Goal: Information Seeking & Learning: Learn about a topic

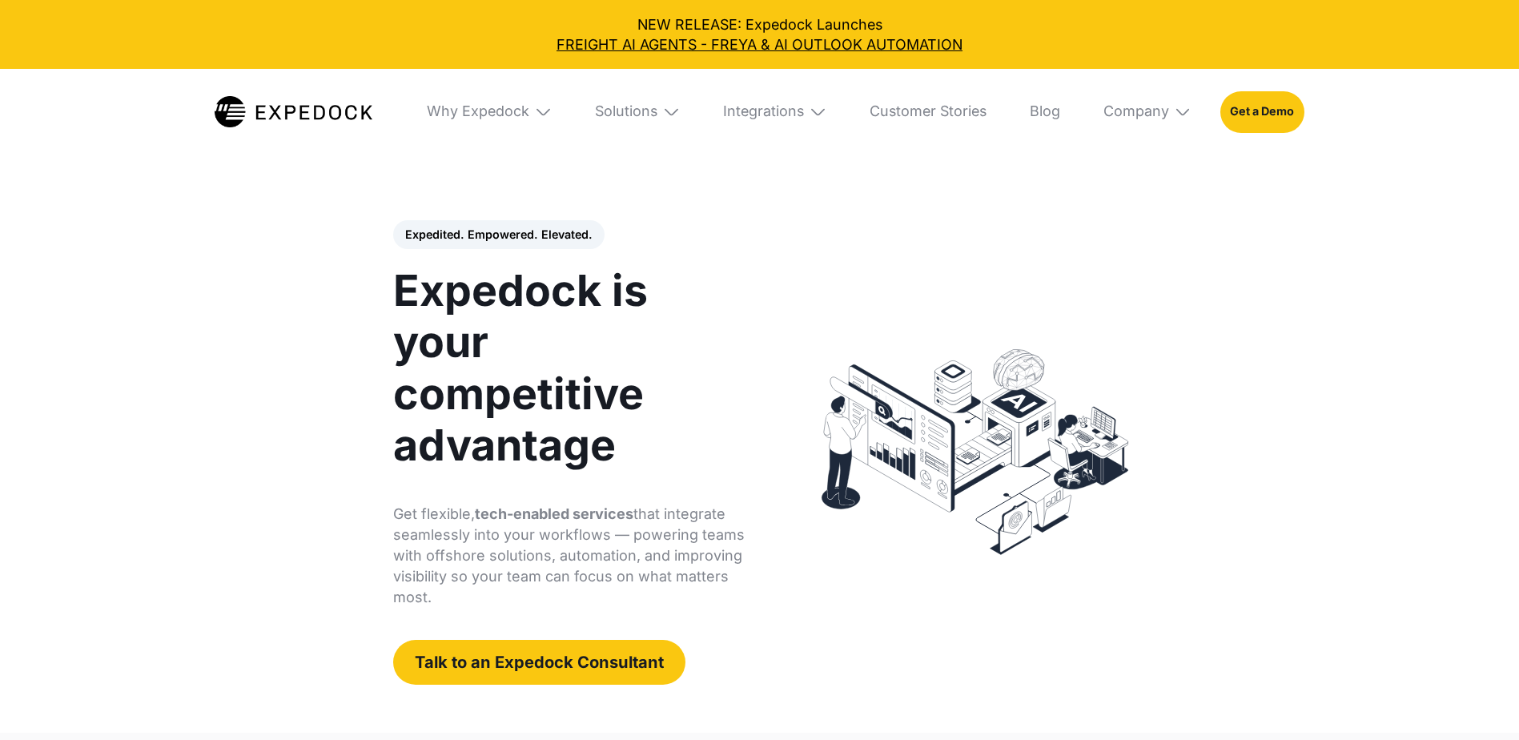
select select
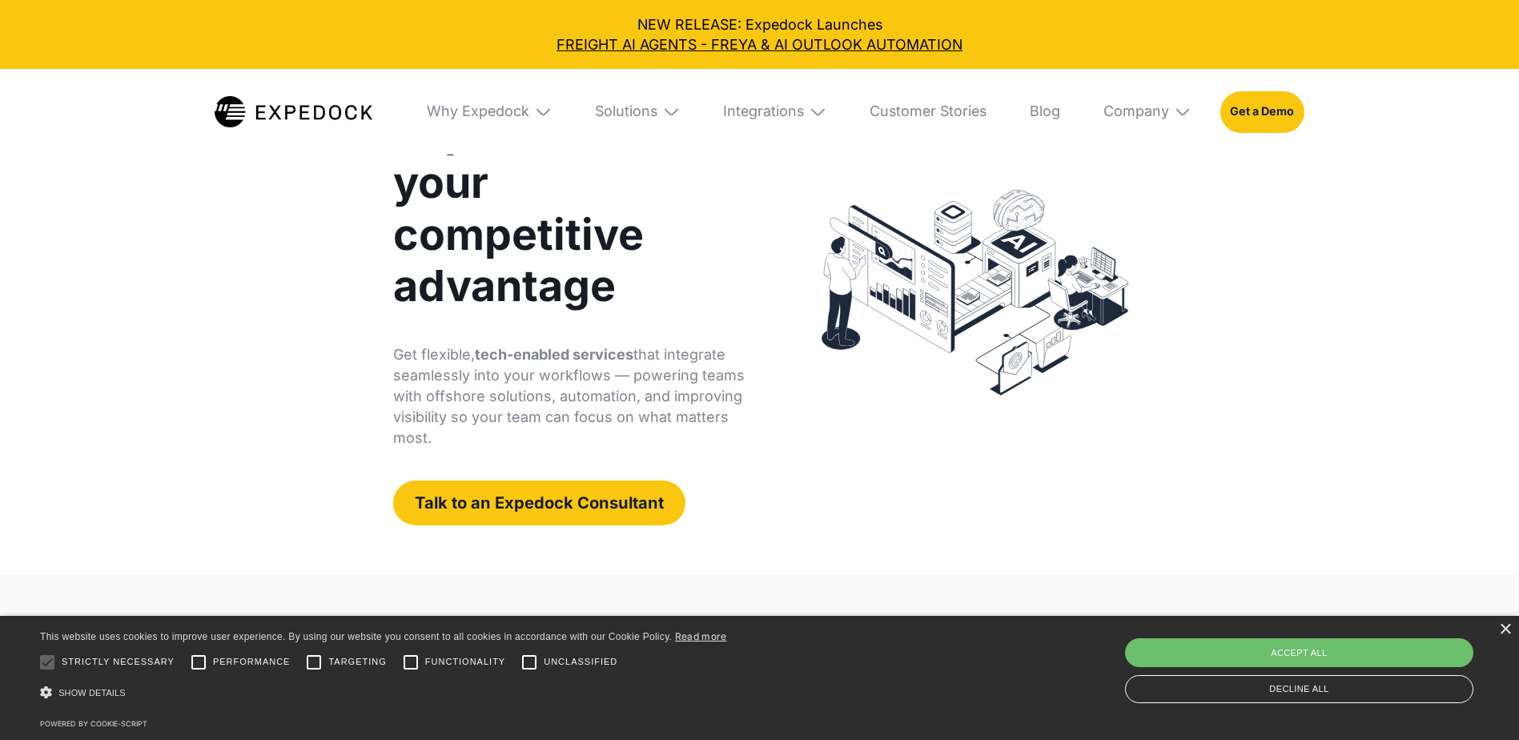
scroll to position [160, 0]
click at [623, 112] on div "Solutions" at bounding box center [626, 111] width 62 height 18
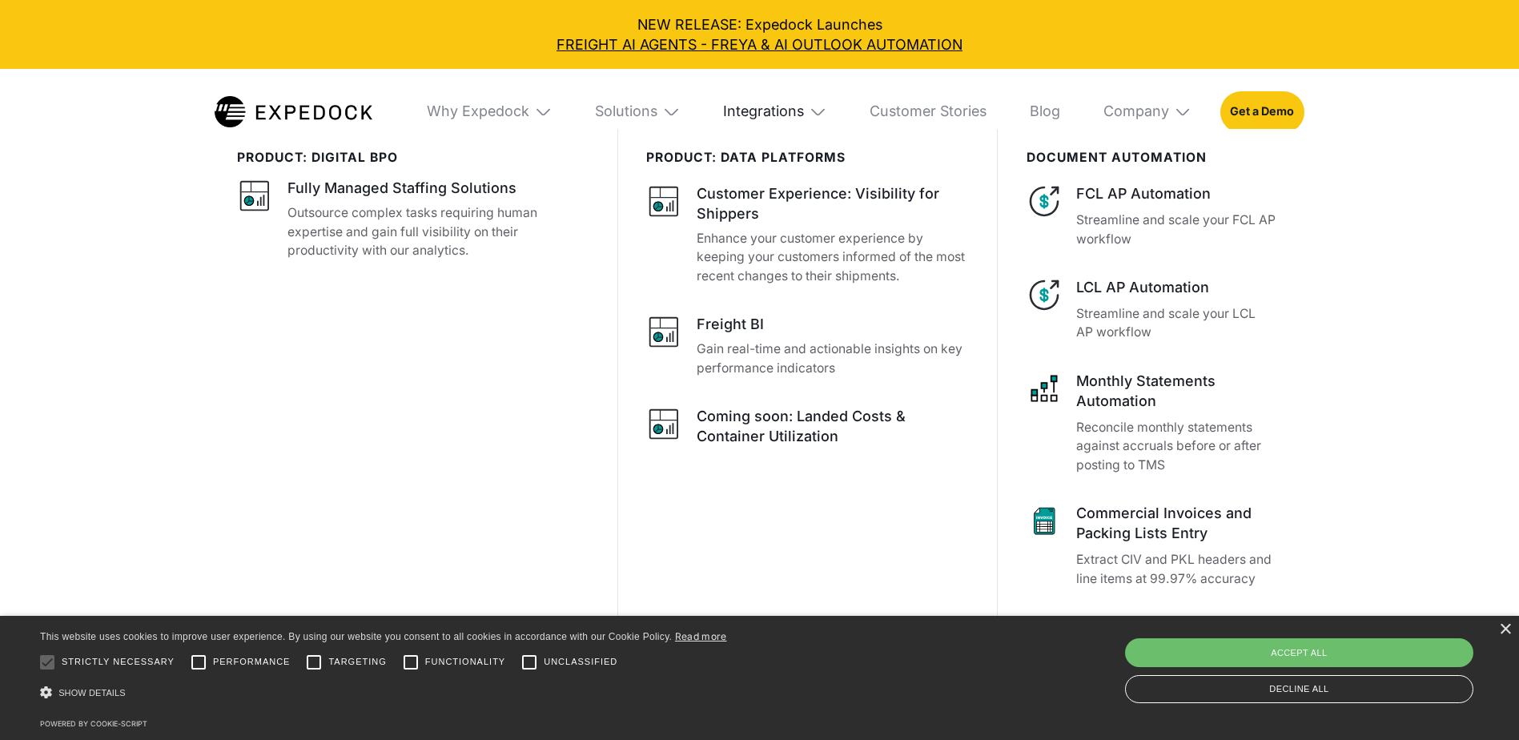
click at [780, 112] on div "Integrations" at bounding box center [763, 111] width 81 height 18
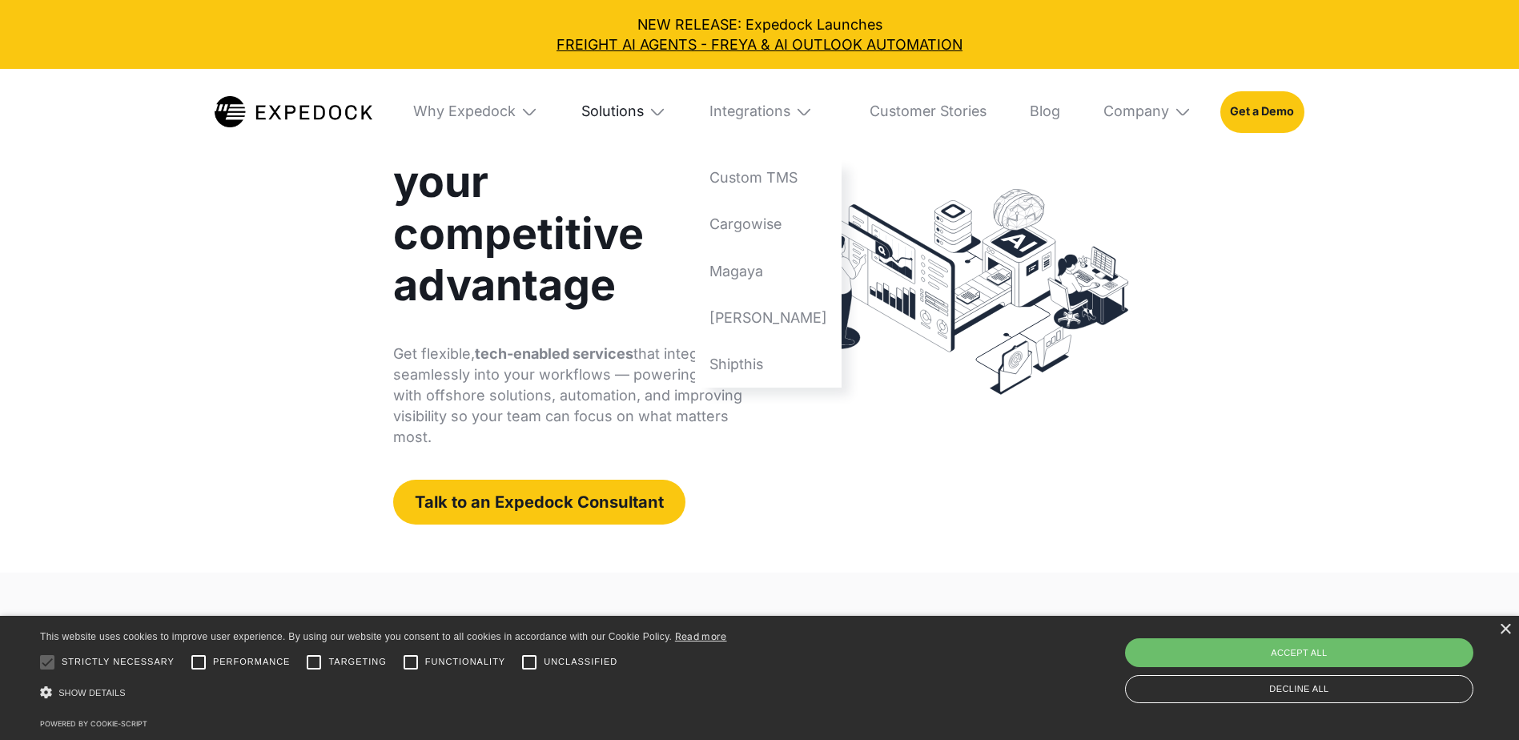
click at [607, 114] on div "Solutions" at bounding box center [612, 111] width 62 height 18
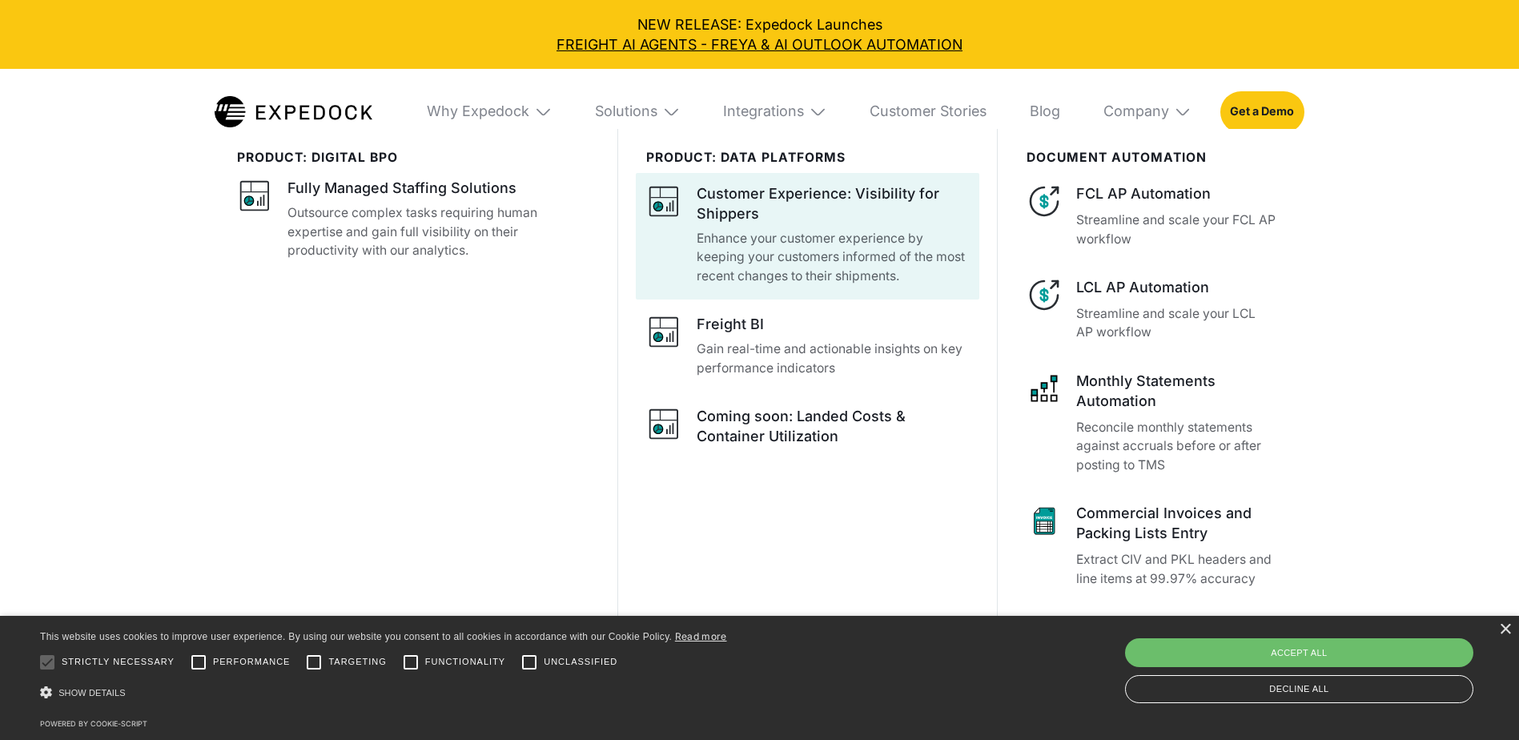
click at [720, 210] on div "Customer Experience: Visibility for Shippers" at bounding box center [831, 203] width 271 height 40
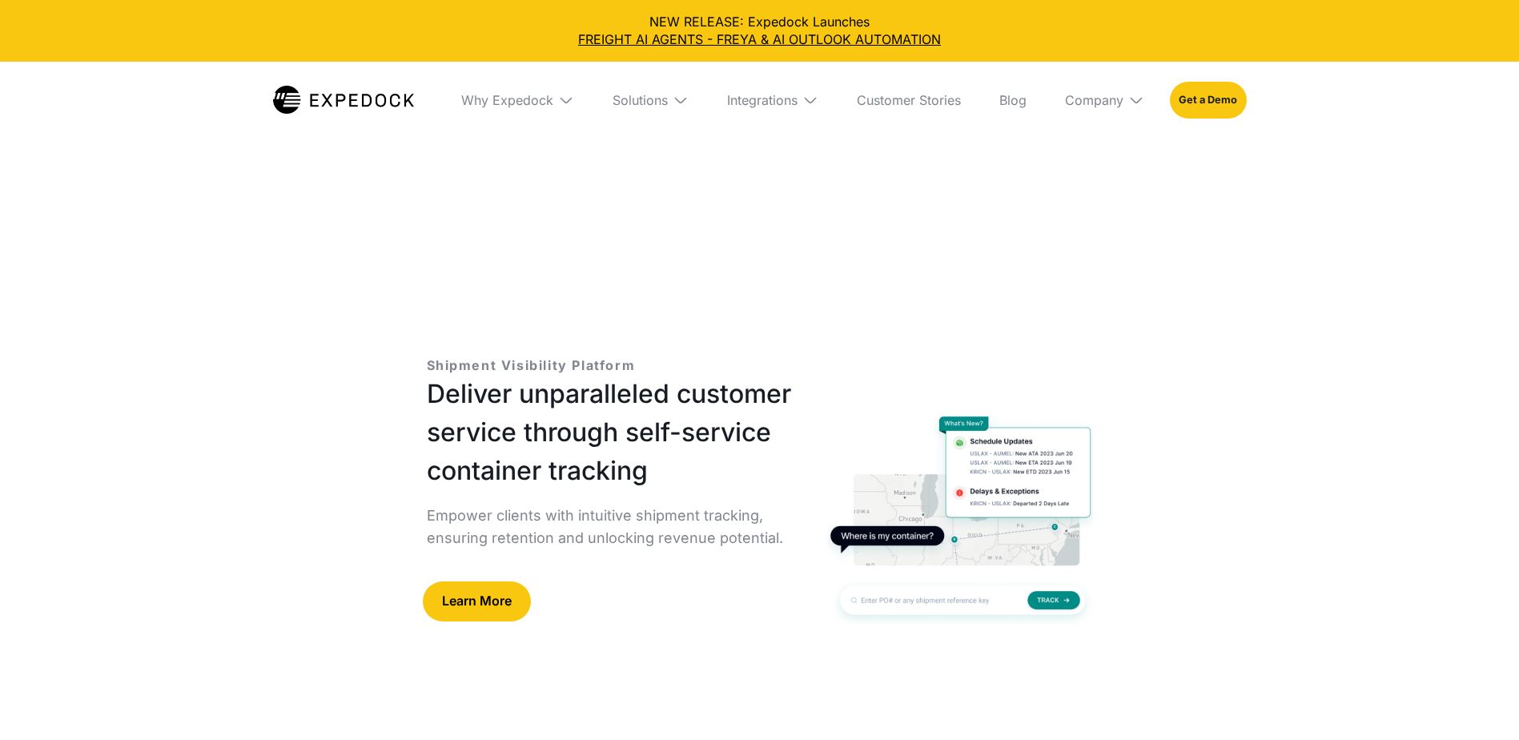
select select
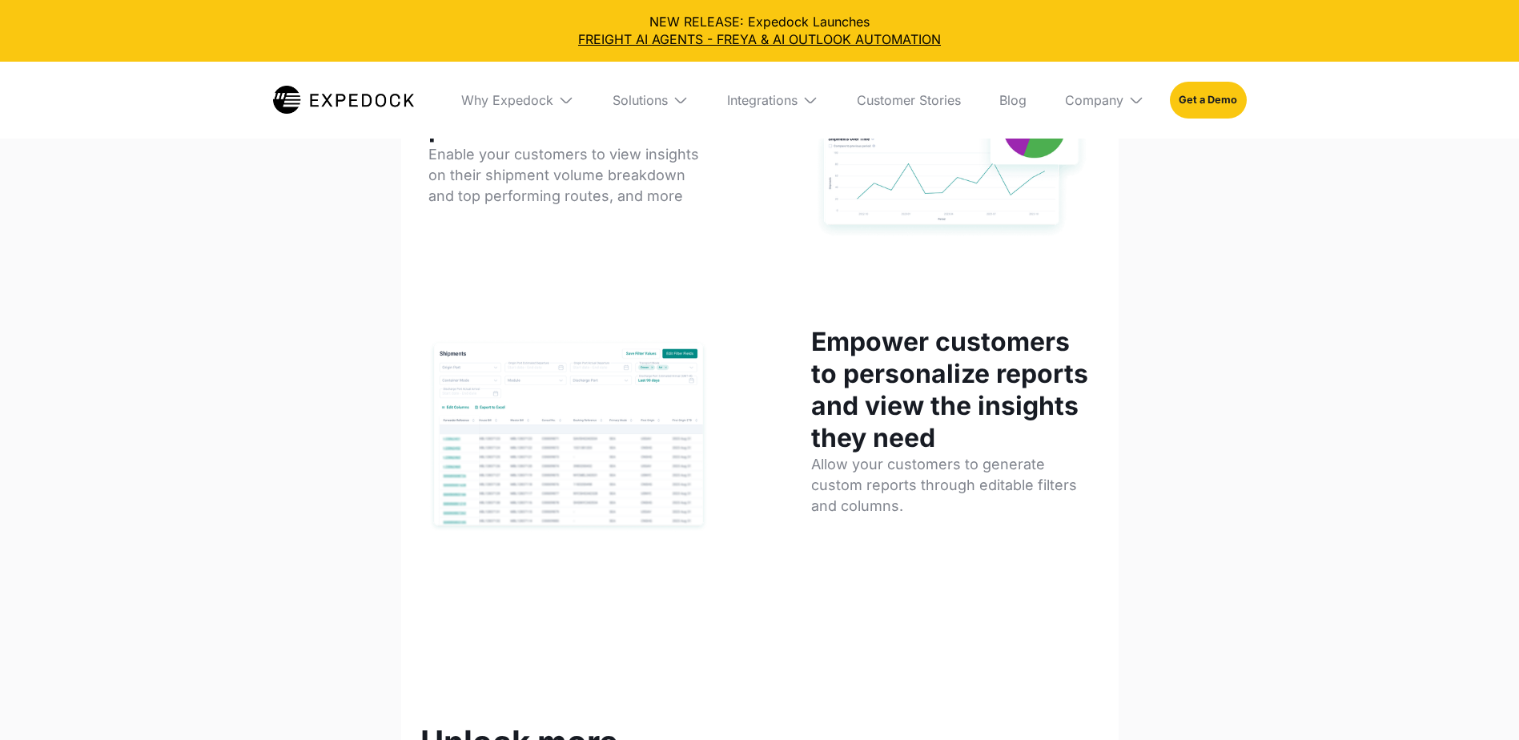
scroll to position [2081, 0]
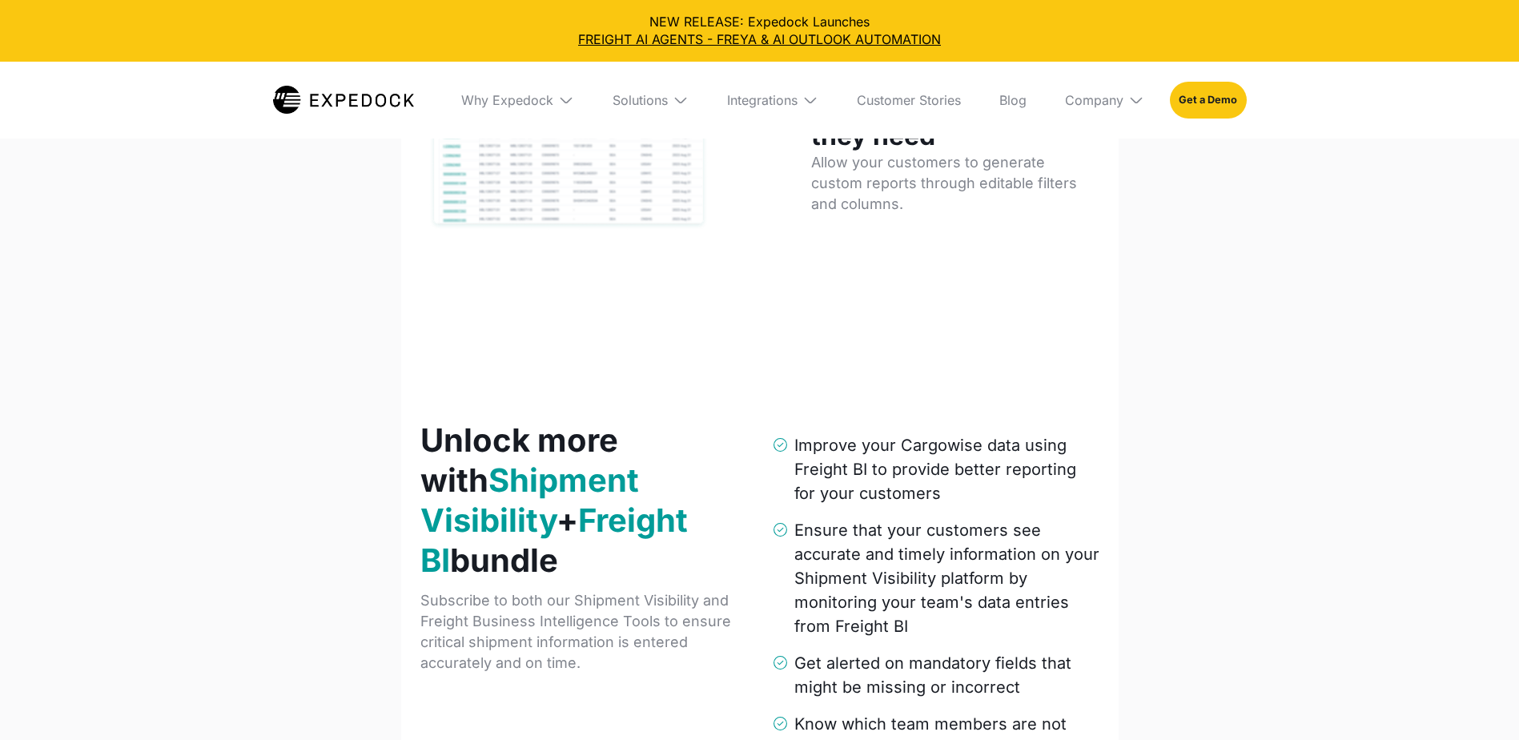
click at [319, 102] on img at bounding box center [343, 100] width 141 height 28
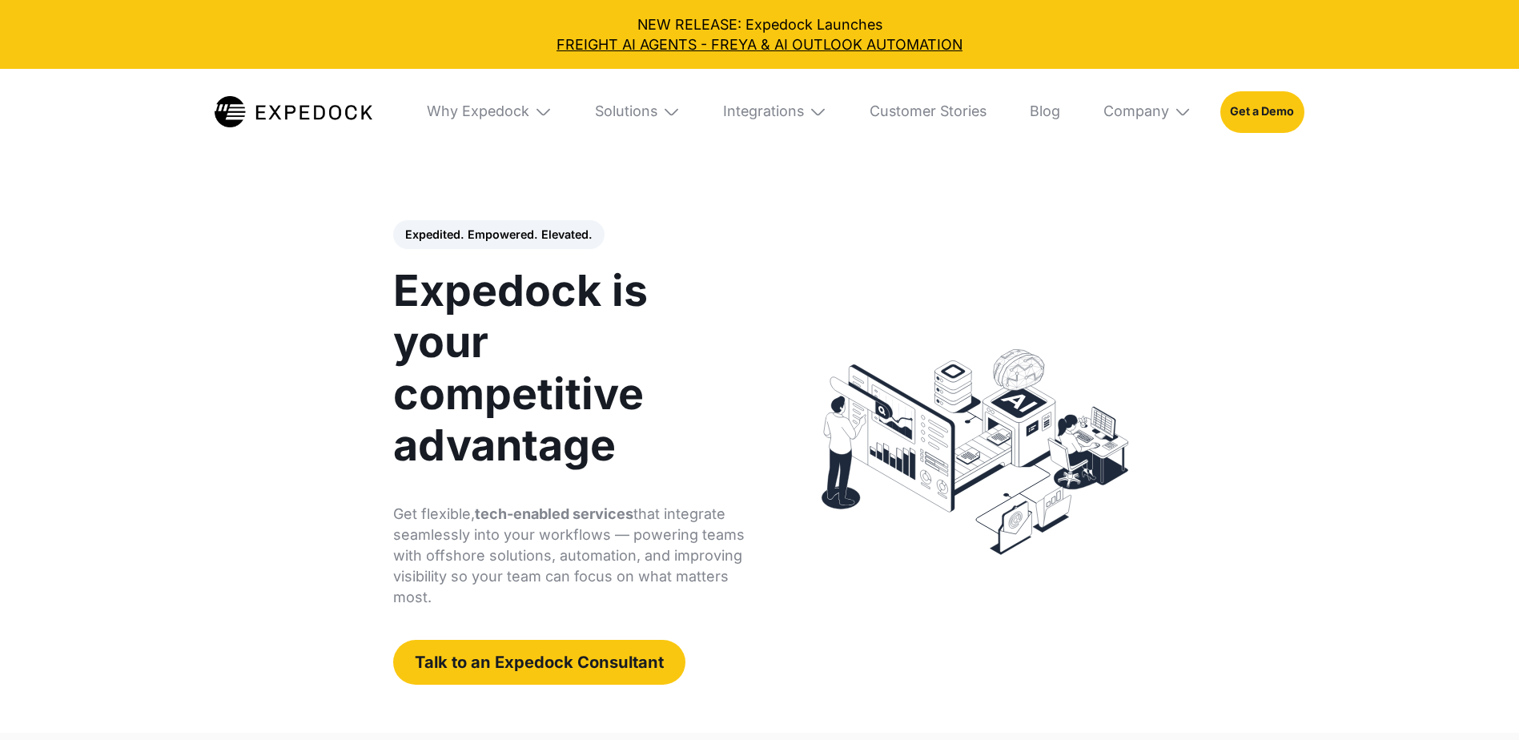
select select
